Goal: Find specific page/section: Find specific page/section

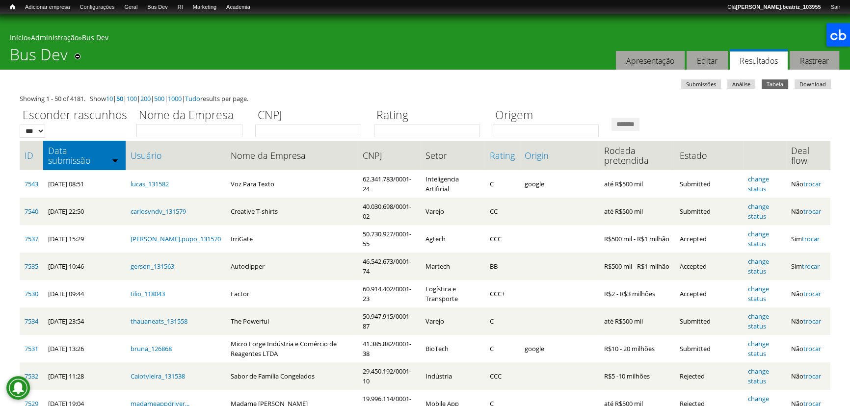
click at [208, 59] on div "Você está aqui Início » Administração » Bus Dev Bus Dev Remover dos atalhos Aba…" at bounding box center [425, 41] width 850 height 55
